Goal: Task Accomplishment & Management: Use online tool/utility

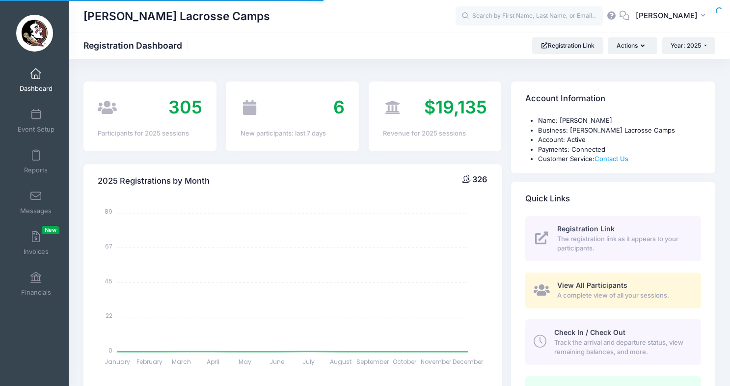
select select
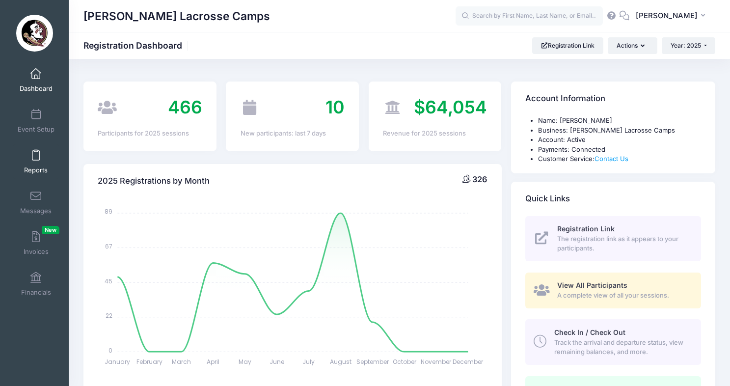
click at [34, 167] on span "Reports" at bounding box center [36, 170] width 24 height 8
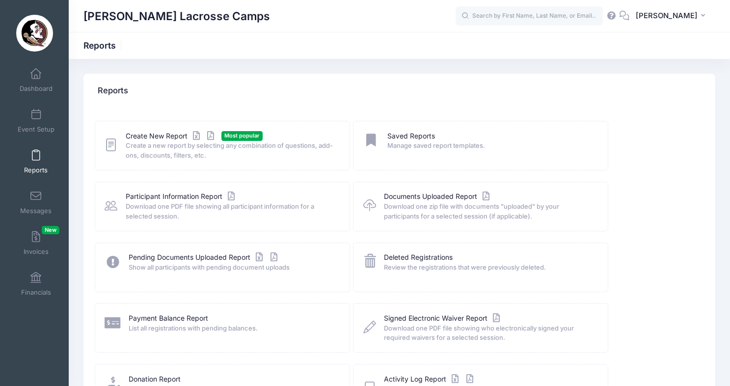
click at [119, 144] on div "Create New Report Most popular Create a new report by selecting any combination…" at bounding box center [222, 145] width 235 height 29
click at [111, 145] on icon at bounding box center [111, 145] width 13 height 15
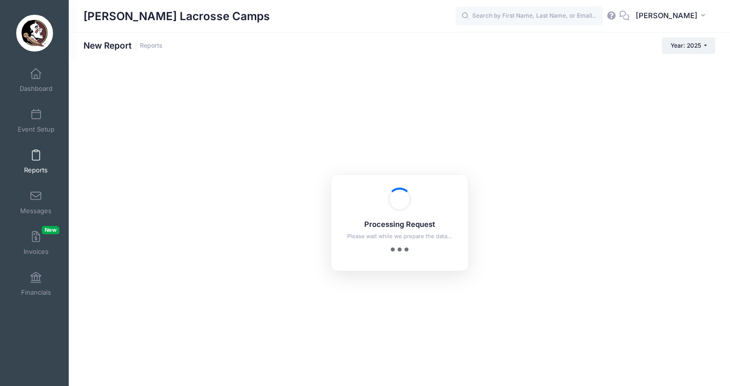
checkbox input "true"
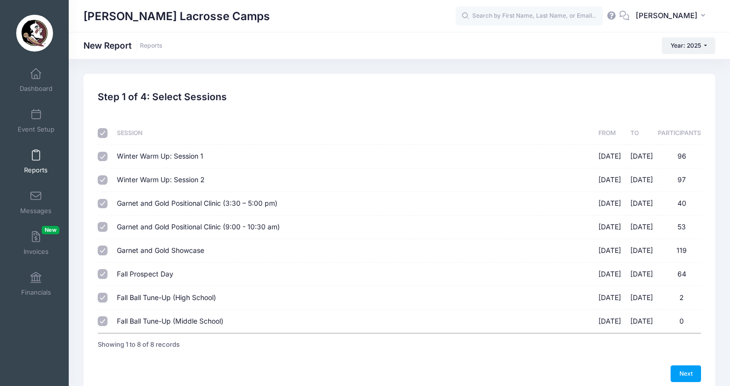
click at [104, 133] on input "checkbox" at bounding box center [103, 133] width 10 height 10
checkbox input "false"
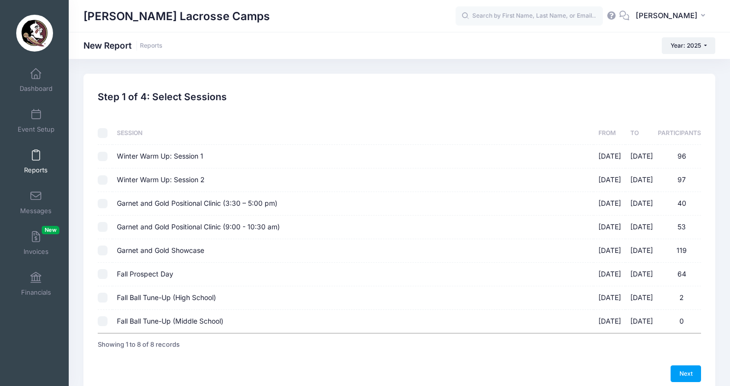
checkbox input "false"
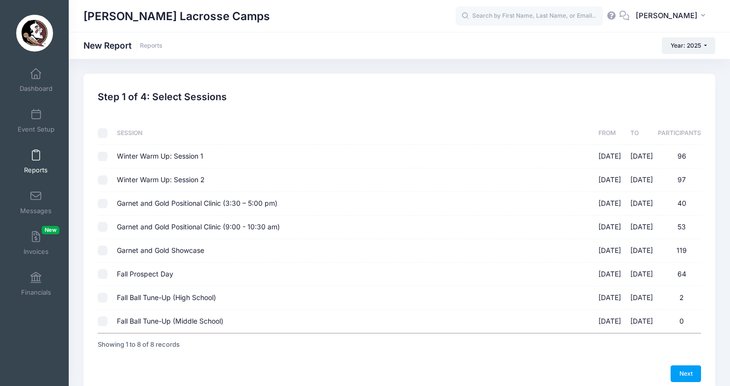
click at [104, 278] on input "Fall Prospect Day [DATE] - [DATE] 64" at bounding box center [103, 274] width 10 height 10
checkbox input "true"
click at [692, 373] on link "Next" at bounding box center [686, 373] width 30 height 17
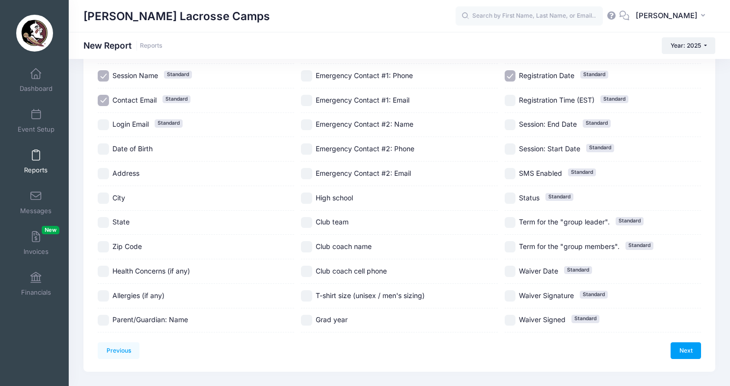
scroll to position [148, 0]
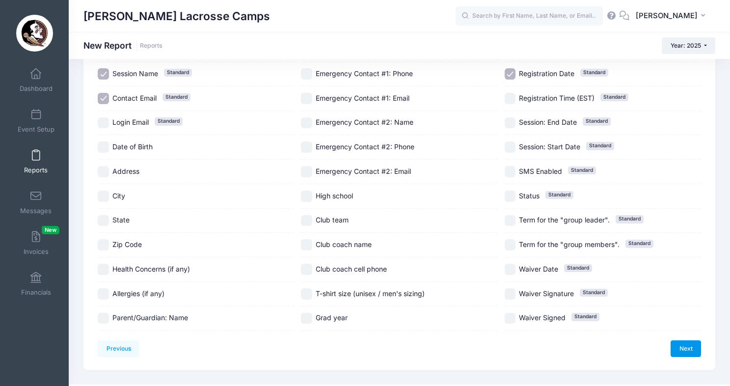
click at [691, 347] on link "Next" at bounding box center [686, 348] width 30 height 17
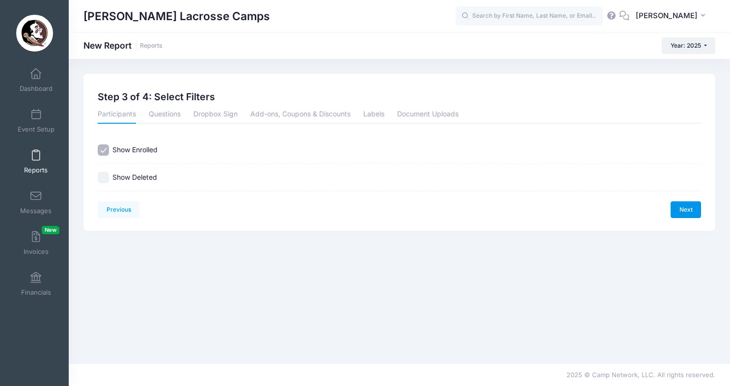
click at [691, 210] on link "Next" at bounding box center [686, 209] width 30 height 17
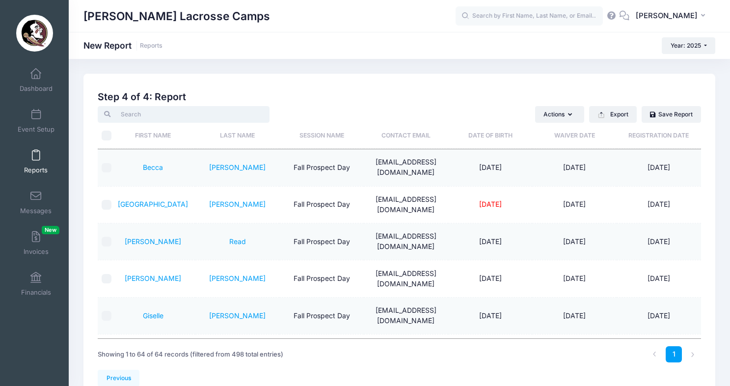
click at [154, 117] on input "search" at bounding box center [184, 114] width 172 height 17
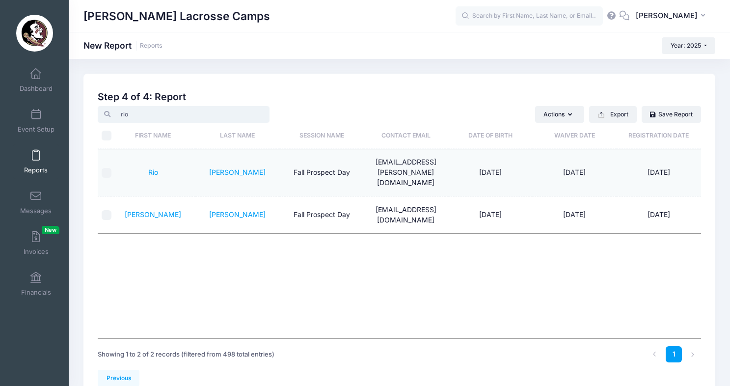
type input "rio"
